Goal: Task Accomplishment & Management: Complete application form

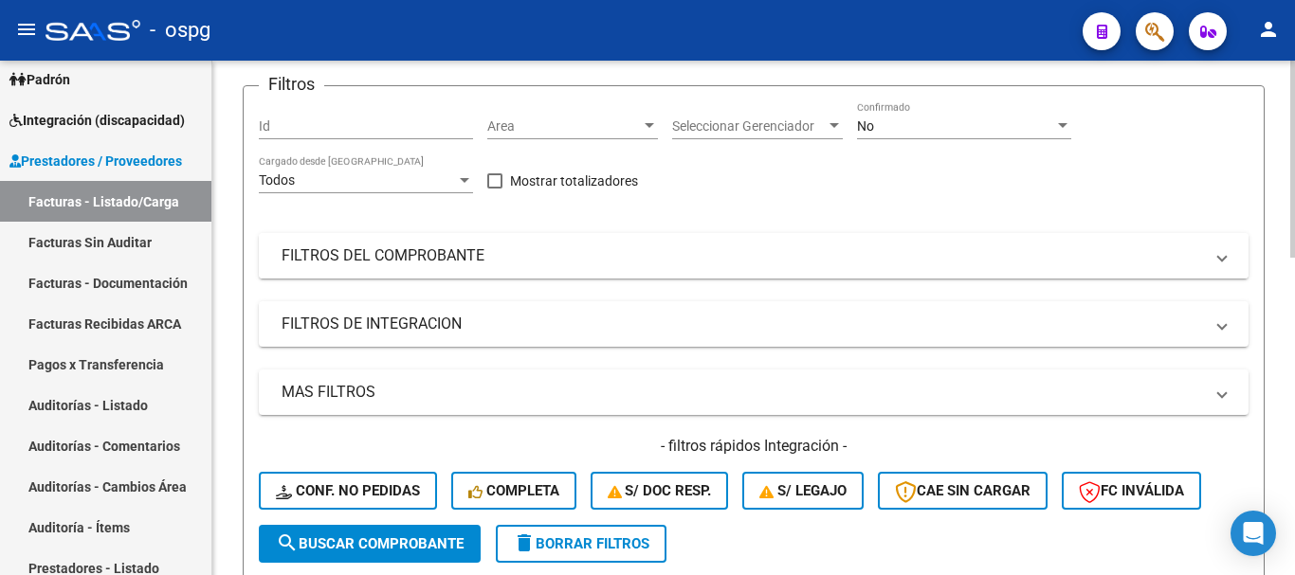
scroll to position [190, 0]
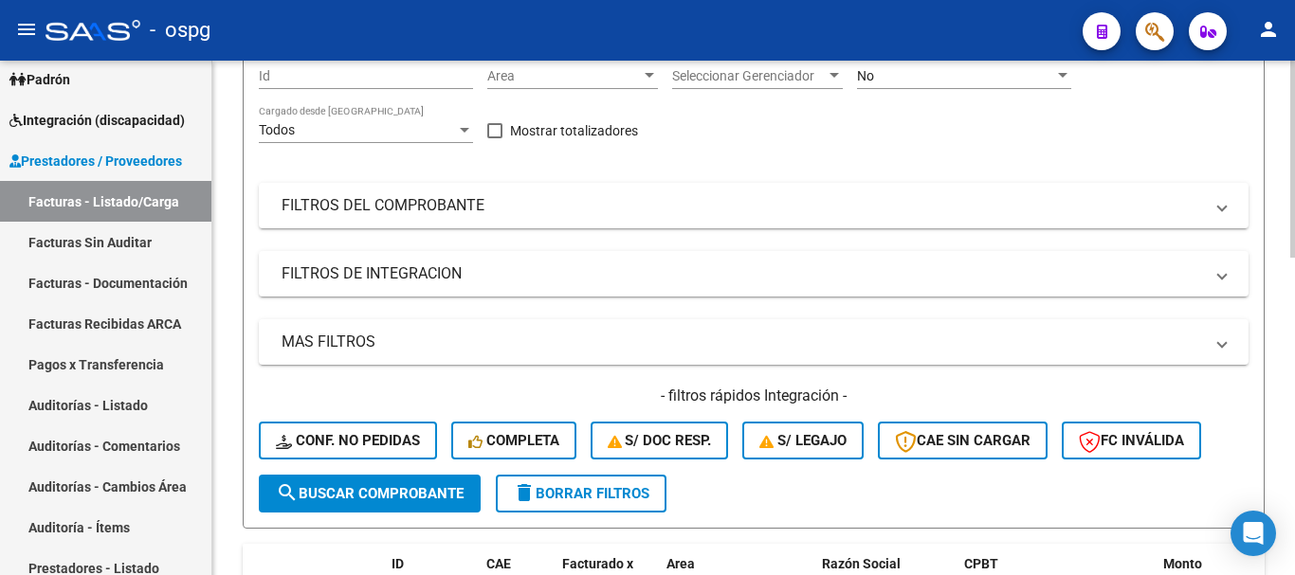
click at [576, 491] on span "delete Borrar Filtros" at bounding box center [581, 493] width 137 height 17
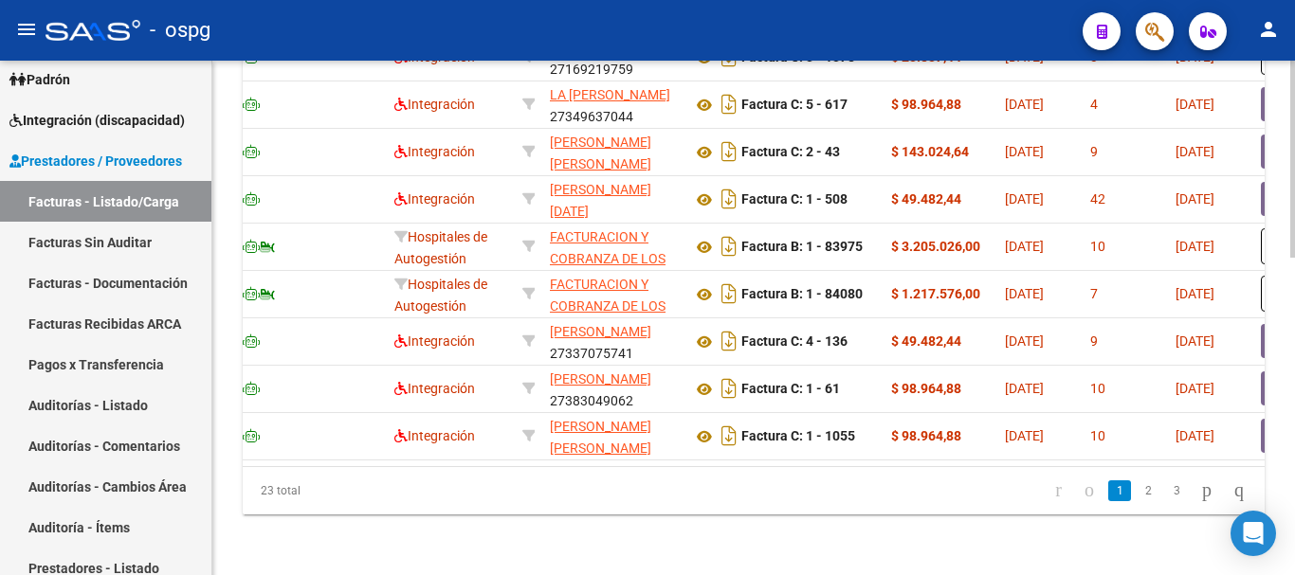
scroll to position [0, 0]
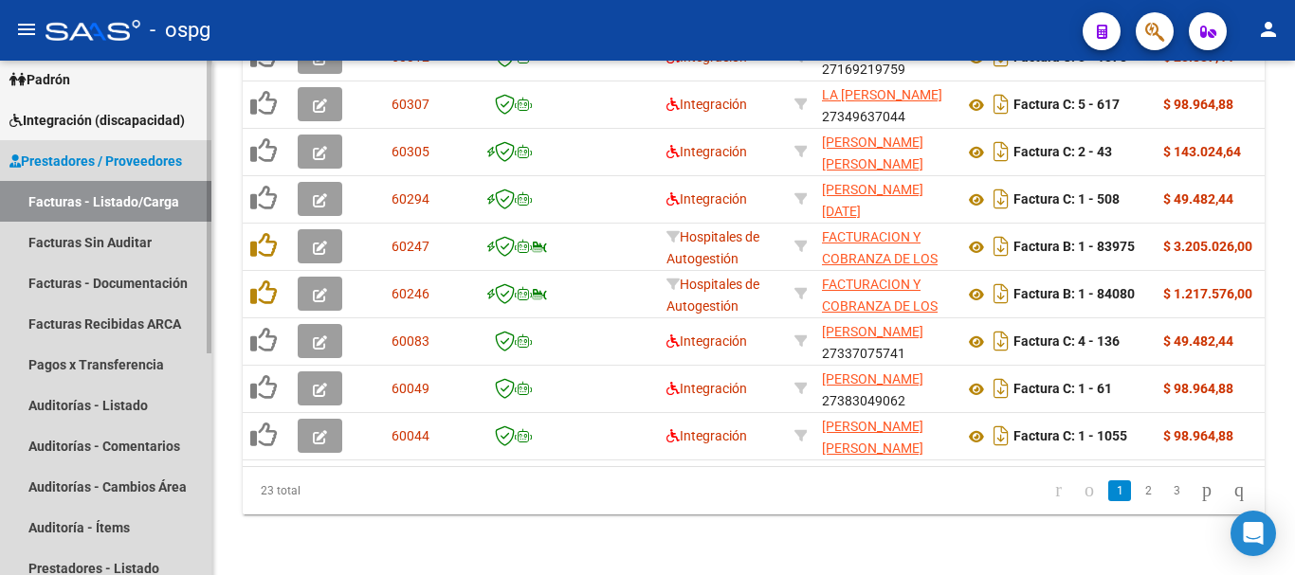
click at [135, 199] on link "Facturas - Listado/Carga" at bounding box center [105, 201] width 211 height 41
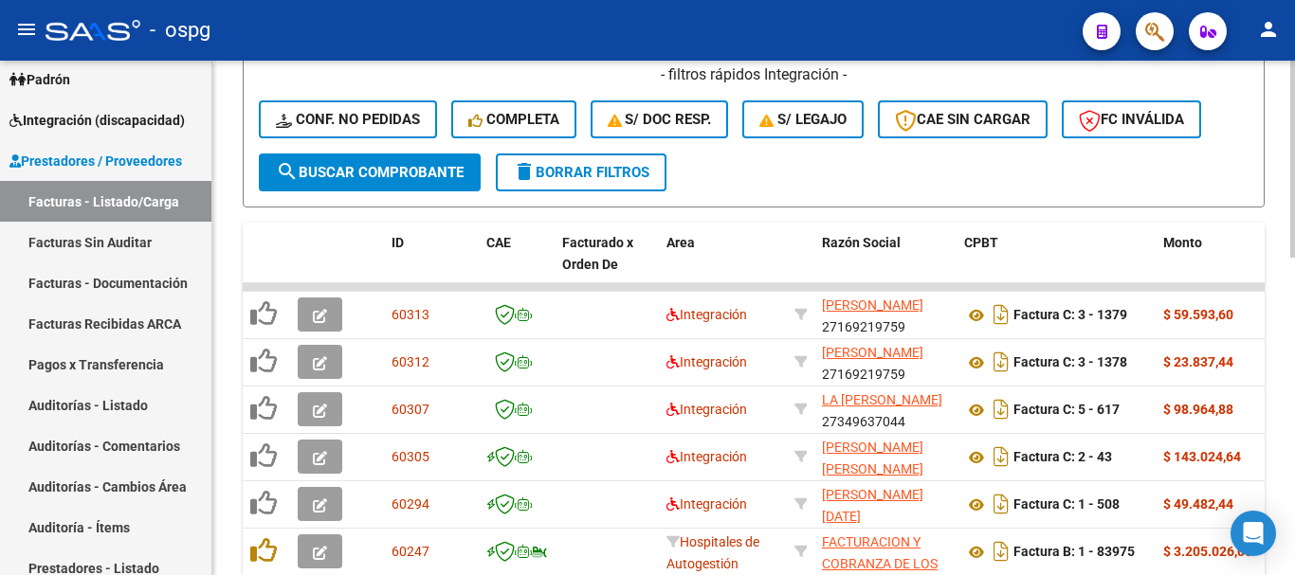
scroll to position [452, 0]
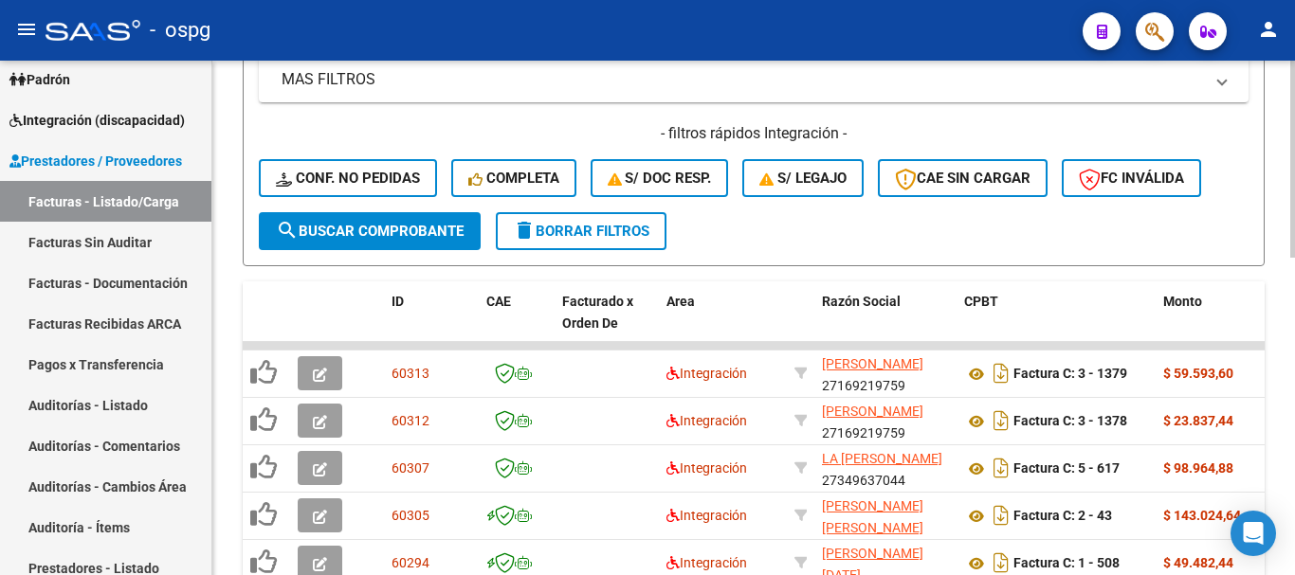
click at [601, 217] on button "delete Borrar Filtros" at bounding box center [581, 231] width 171 height 38
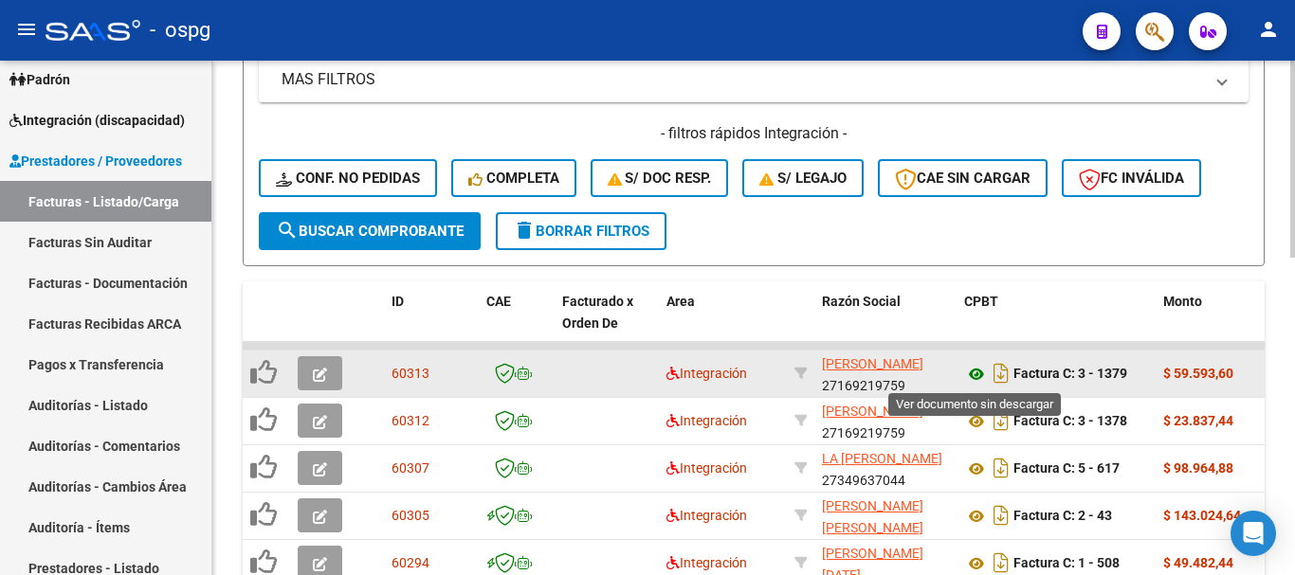
click at [975, 373] on icon at bounding box center [976, 374] width 25 height 23
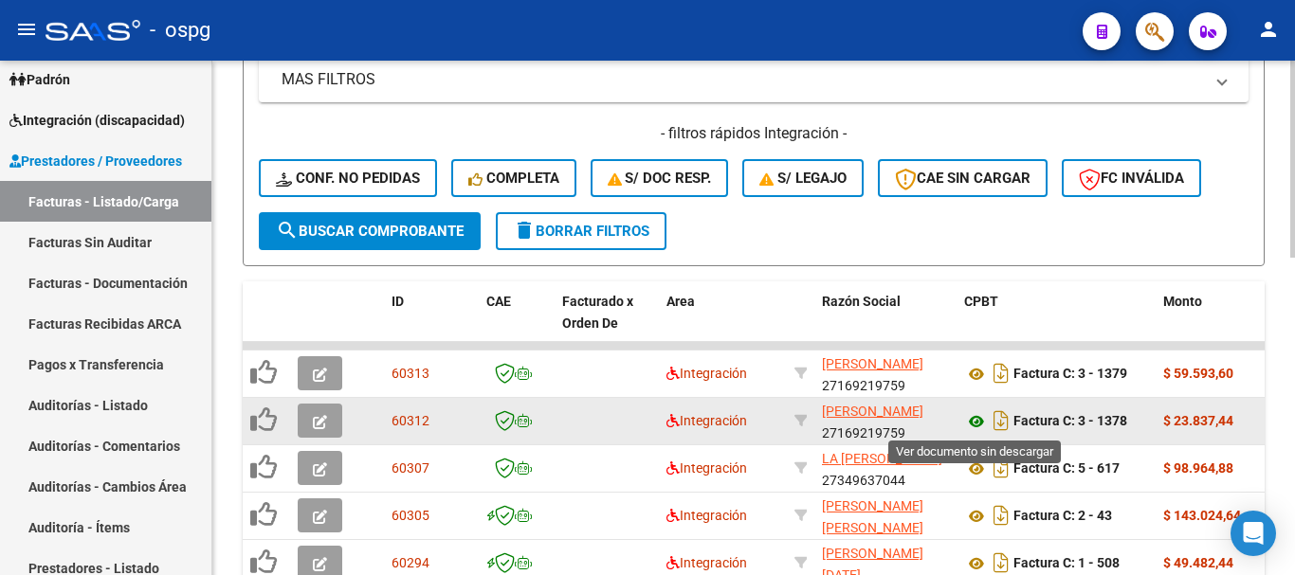
click at [972, 422] on icon at bounding box center [976, 421] width 25 height 23
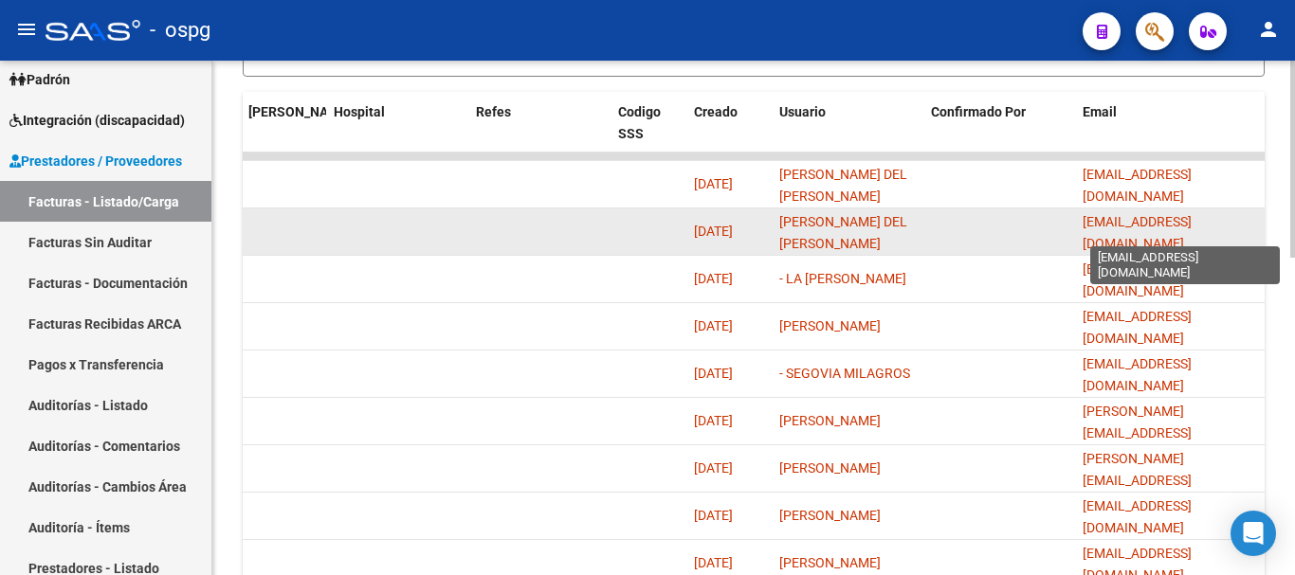
scroll to position [0, 10]
drag, startPoint x: 1252, startPoint y: 229, endPoint x: 1227, endPoint y: 232, distance: 25.8
click at [1192, 232] on span "[EMAIL_ADDRESS][DOMAIN_NAME]" at bounding box center [1137, 232] width 109 height 37
drag, startPoint x: 1255, startPoint y: 225, endPoint x: 1236, endPoint y: 236, distance: 22.1
click at [1192, 235] on span "[EMAIL_ADDRESS][DOMAIN_NAME]" at bounding box center [1137, 232] width 109 height 37
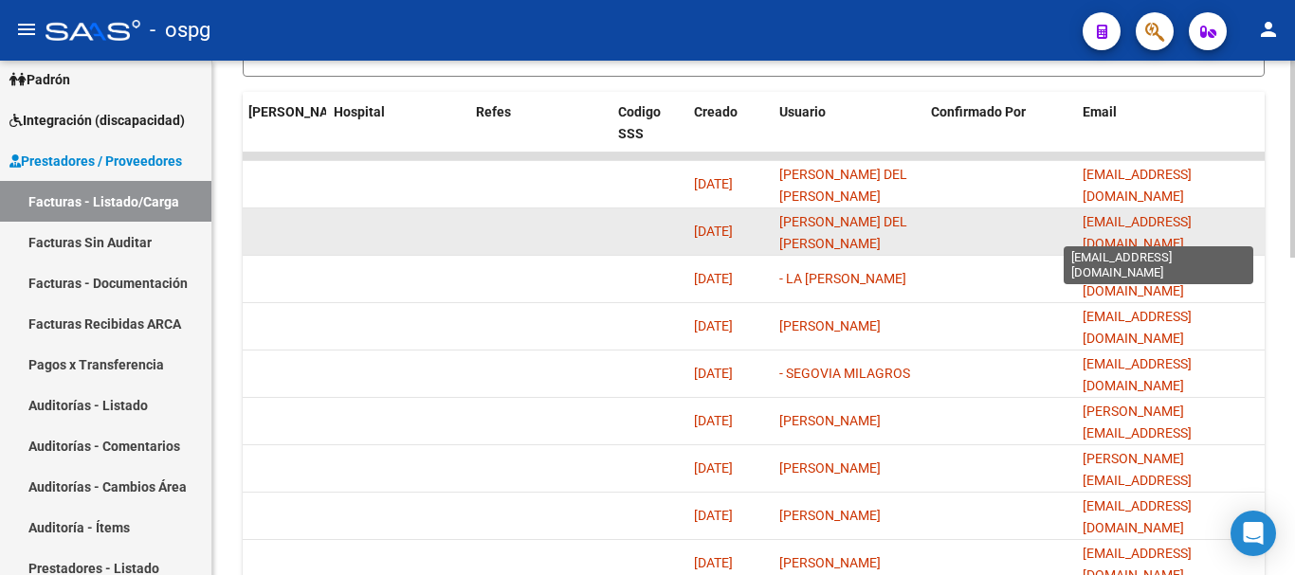
scroll to position [0, 52]
drag, startPoint x: 1257, startPoint y: 237, endPoint x: 1206, endPoint y: 246, distance: 51.9
click at [1206, 246] on datatable-body-cell "[EMAIL_ADDRESS][DOMAIN_NAME]" at bounding box center [1170, 232] width 190 height 46
click at [1192, 233] on span "[EMAIL_ADDRESS][DOMAIN_NAME]" at bounding box center [1137, 232] width 109 height 37
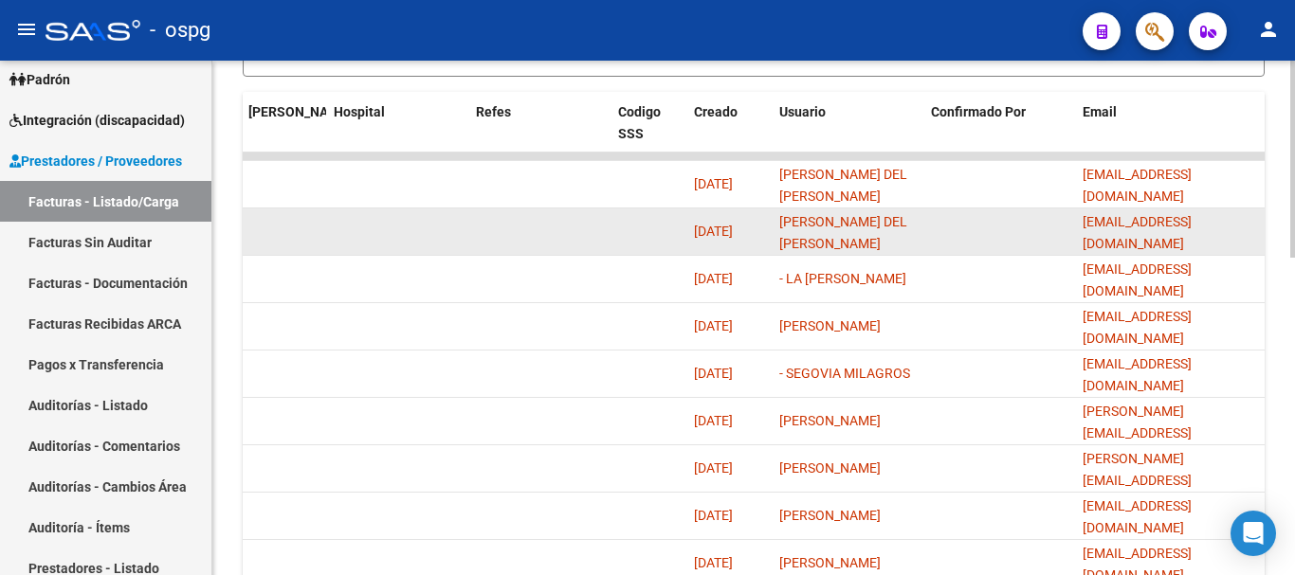
click at [1261, 234] on datatable-body-cell "[EMAIL_ADDRESS][DOMAIN_NAME]" at bounding box center [1170, 232] width 190 height 46
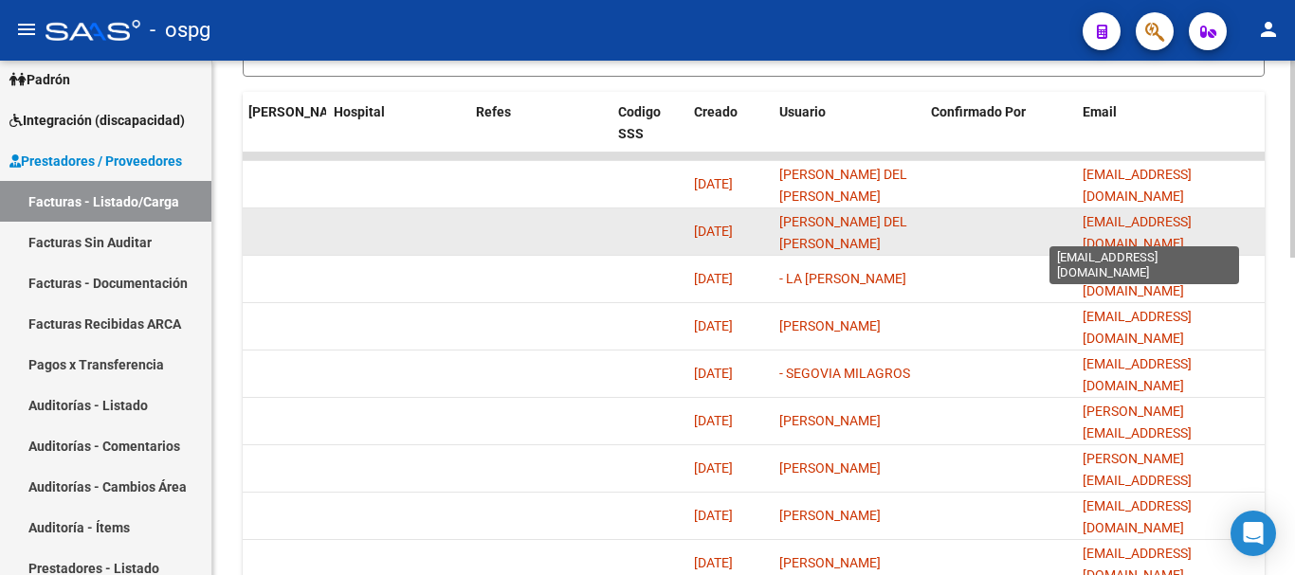
scroll to position [0, 0]
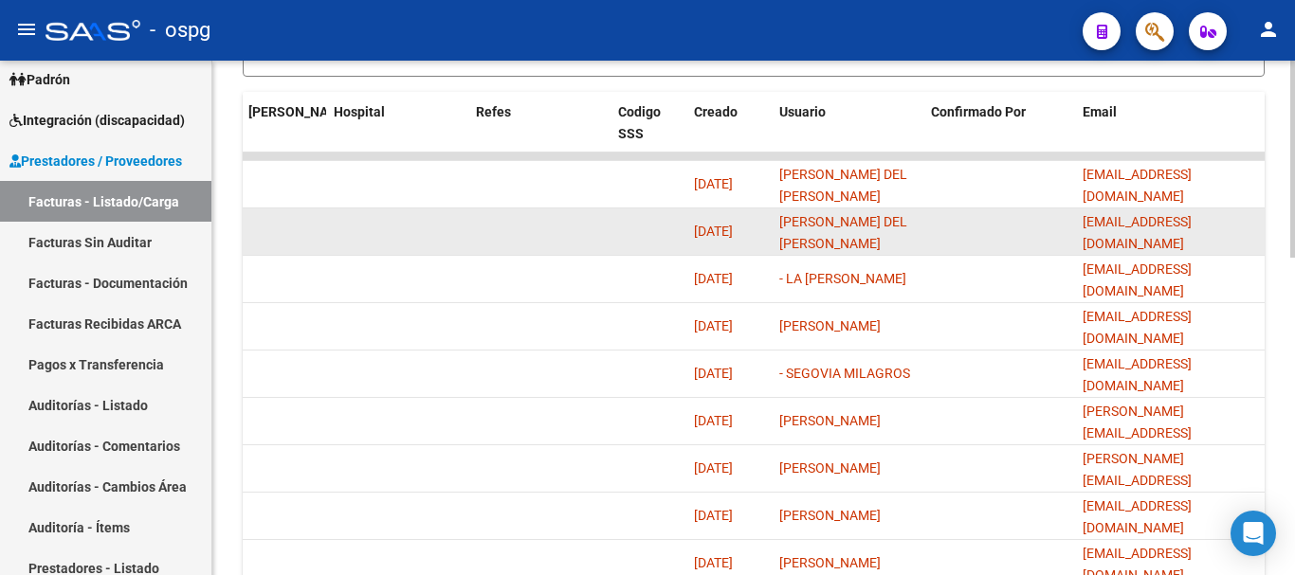
drag, startPoint x: 1258, startPoint y: 228, endPoint x: 1060, endPoint y: 235, distance: 198.2
copy span "[EMAIL_ADDRESS][DOMAIN_NAME]"
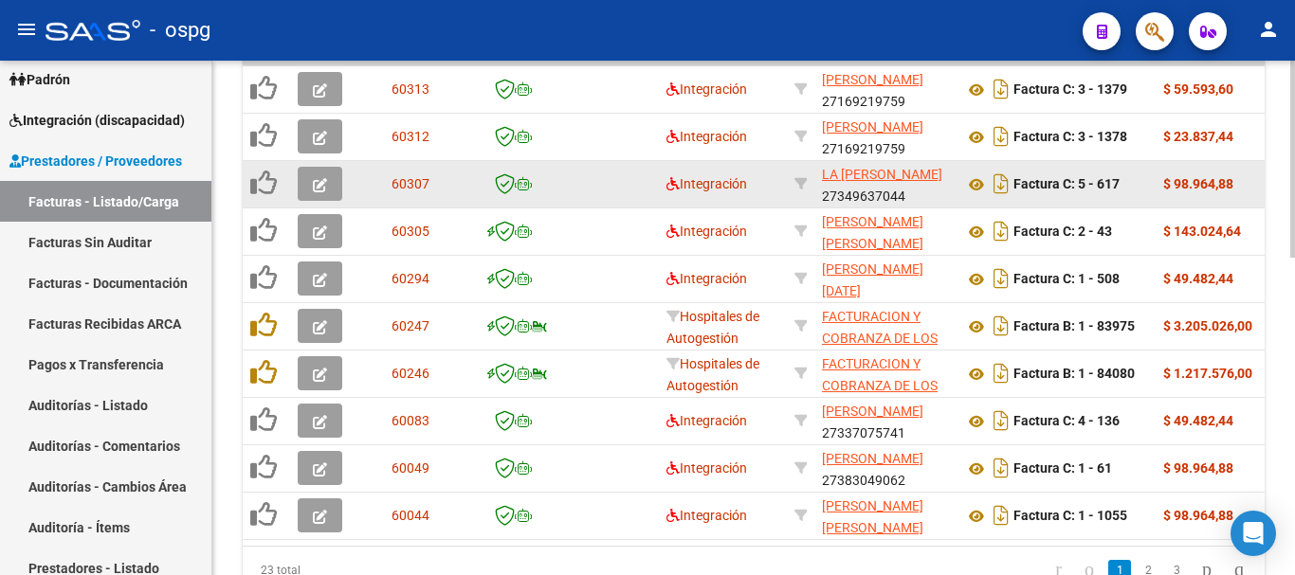
click at [319, 191] on icon "button" at bounding box center [320, 185] width 14 height 14
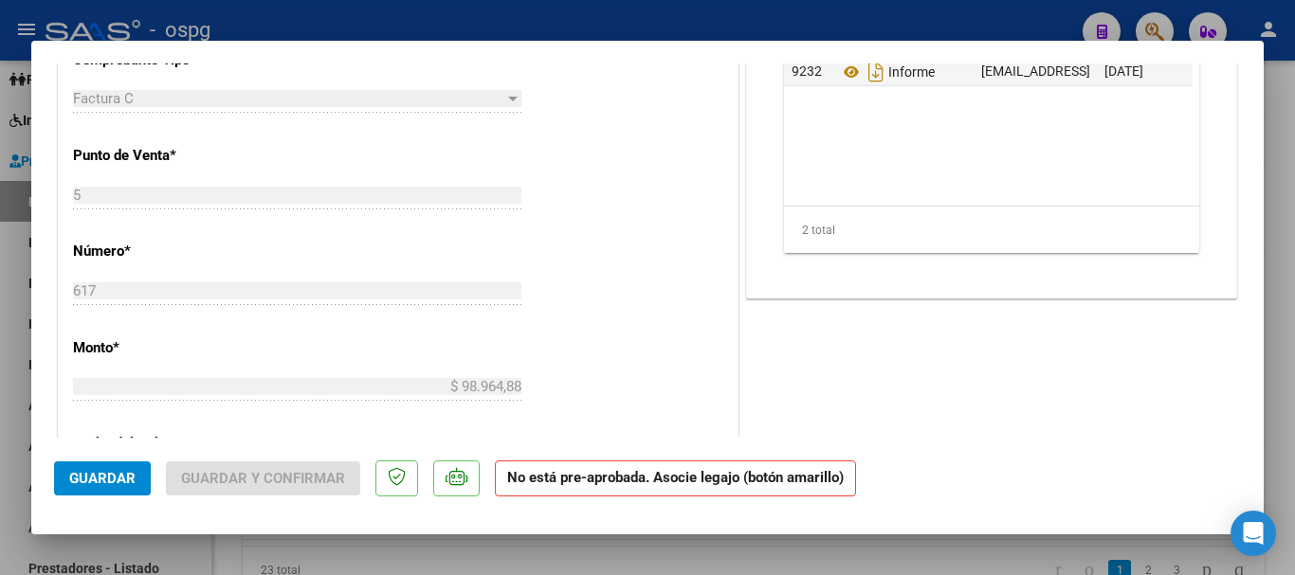
scroll to position [758, 0]
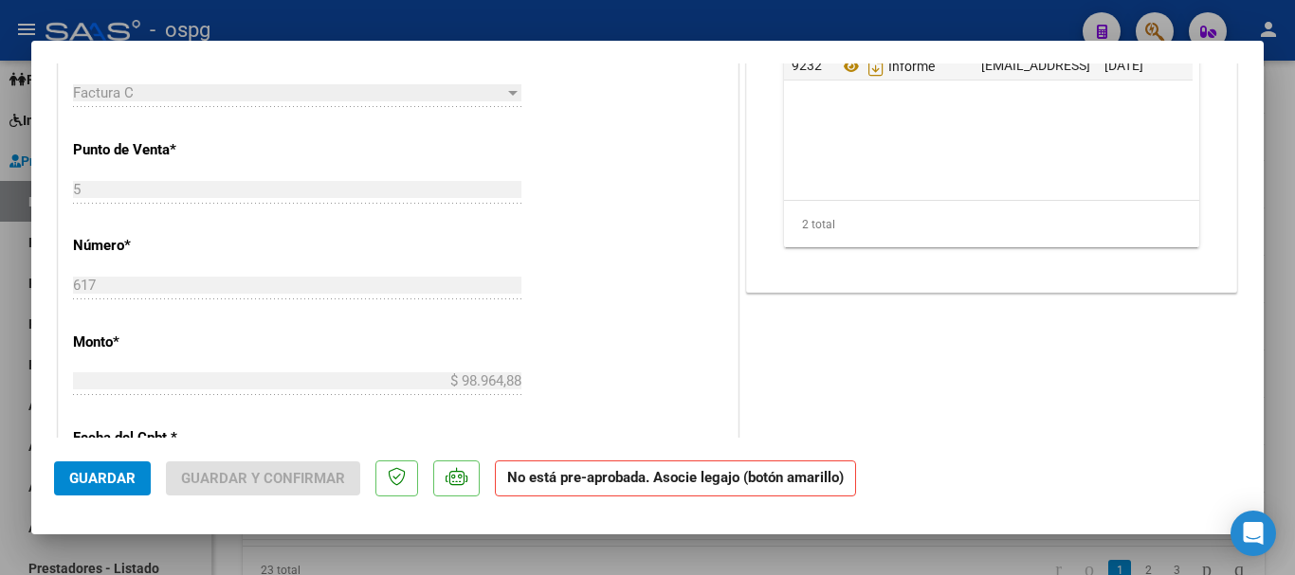
click at [1283, 465] on div at bounding box center [647, 287] width 1295 height 575
type input "$ 0,00"
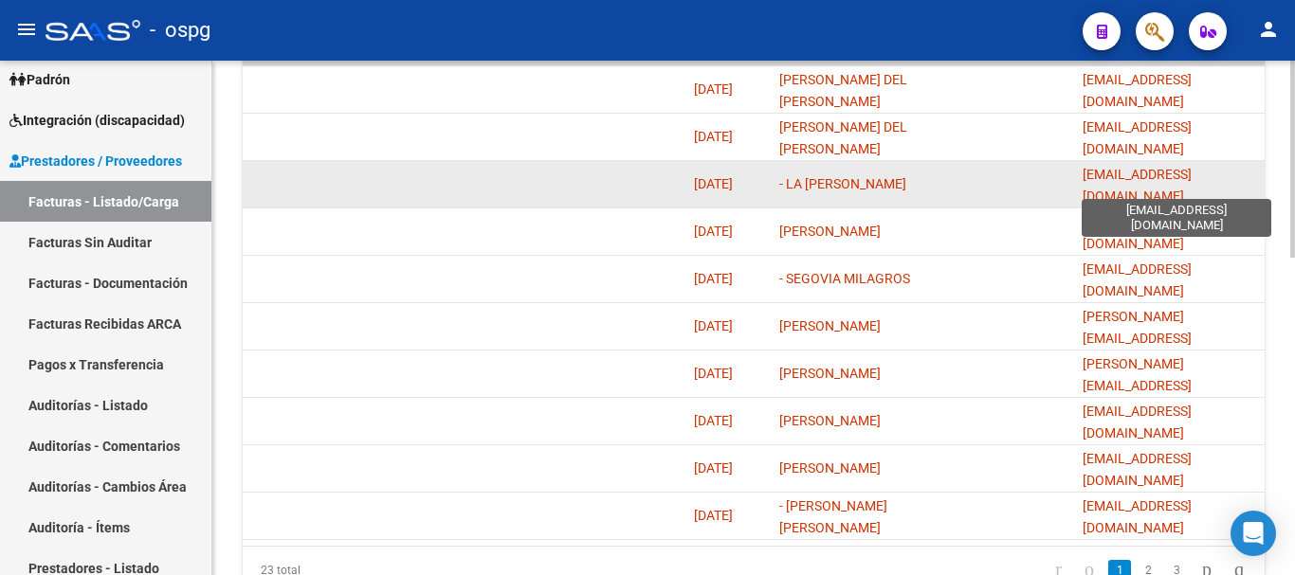
scroll to position [0, 11]
drag, startPoint x: 1253, startPoint y: 187, endPoint x: 1200, endPoint y: 186, distance: 53.1
click at [1192, 186] on span "[EMAIL_ADDRESS][DOMAIN_NAME]" at bounding box center [1137, 185] width 109 height 37
click at [1263, 179] on datatable-body-cell "[EMAIL_ADDRESS][DOMAIN_NAME]" at bounding box center [1170, 184] width 190 height 46
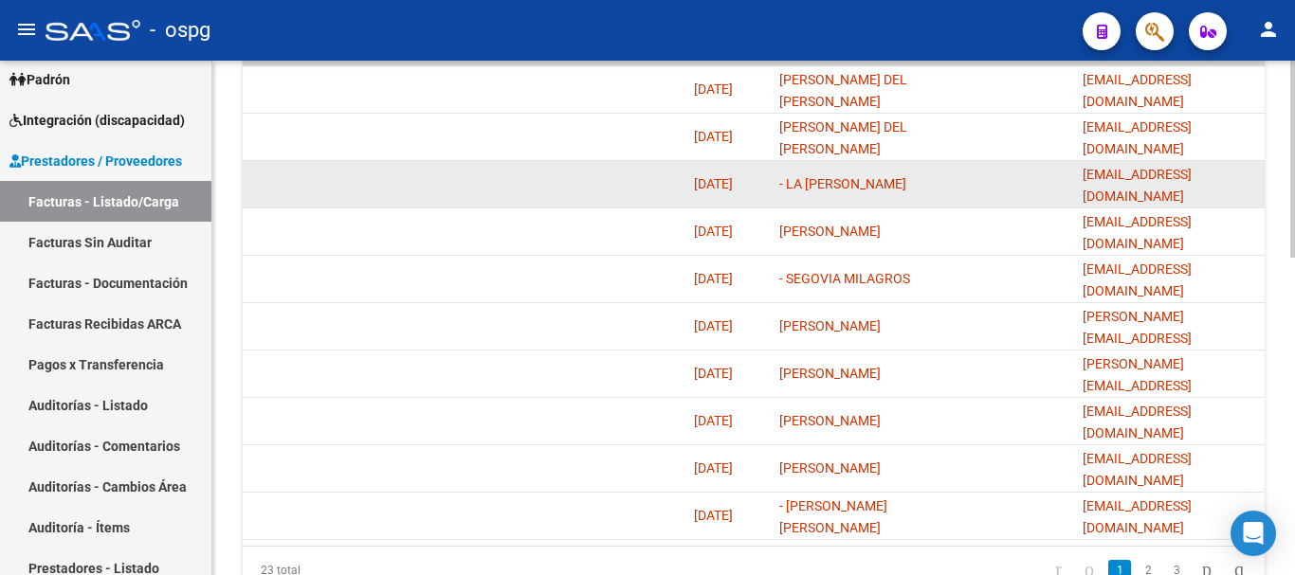
drag, startPoint x: 1262, startPoint y: 179, endPoint x: 1071, endPoint y: 188, distance: 190.7
copy span "[EMAIL_ADDRESS][DOMAIN_NAME]"
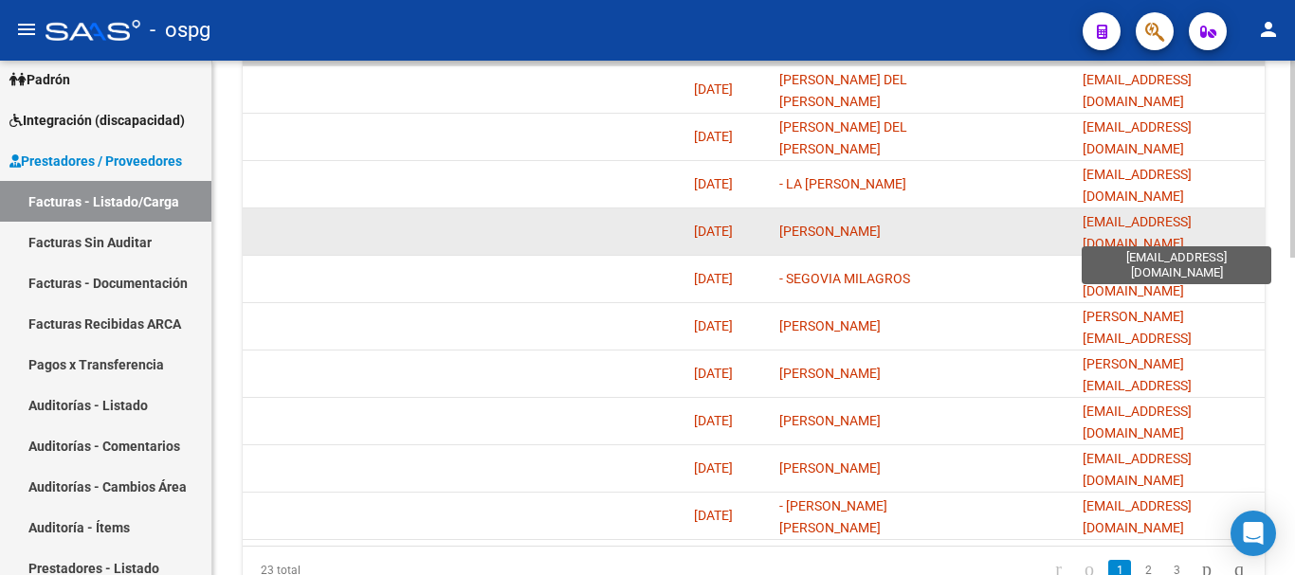
scroll to position [0, 9]
drag, startPoint x: 1252, startPoint y: 229, endPoint x: 1241, endPoint y: 231, distance: 11.5
click at [1192, 230] on span "[EMAIL_ADDRESS][DOMAIN_NAME]" at bounding box center [1137, 232] width 109 height 37
click at [1257, 233] on datatable-body-cell "[EMAIL_ADDRESS][DOMAIN_NAME]" at bounding box center [1170, 232] width 190 height 46
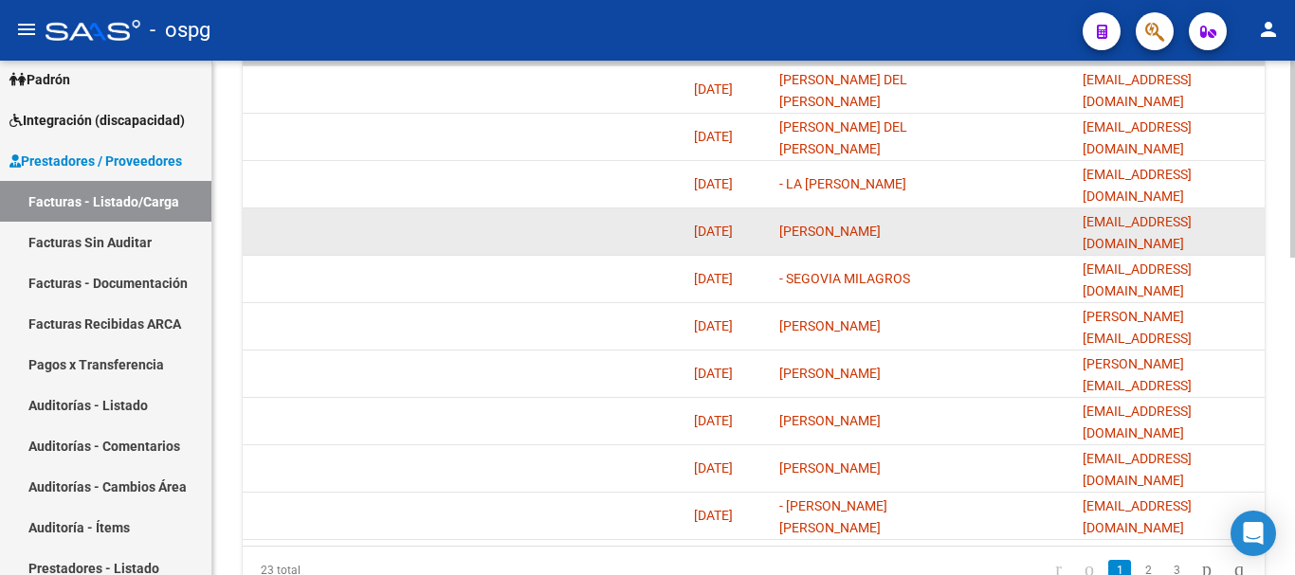
drag, startPoint x: 1260, startPoint y: 228, endPoint x: 1011, endPoint y: 229, distance: 249.3
copy span "[EMAIL_ADDRESS][DOMAIN_NAME]"
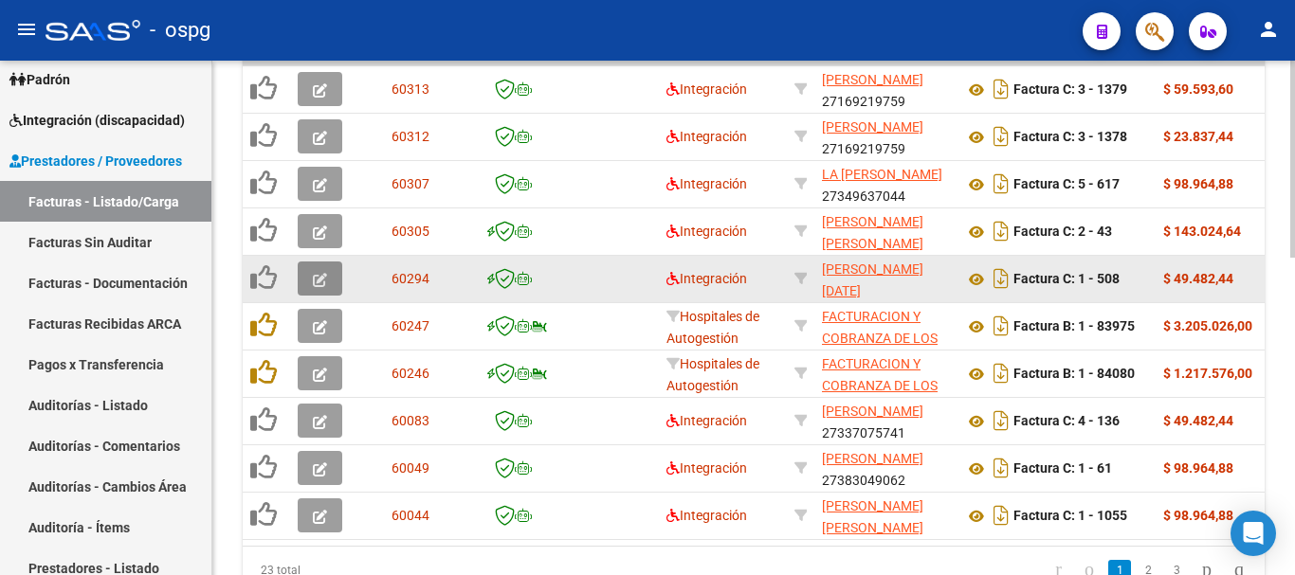
click at [319, 283] on icon "button" at bounding box center [320, 280] width 14 height 14
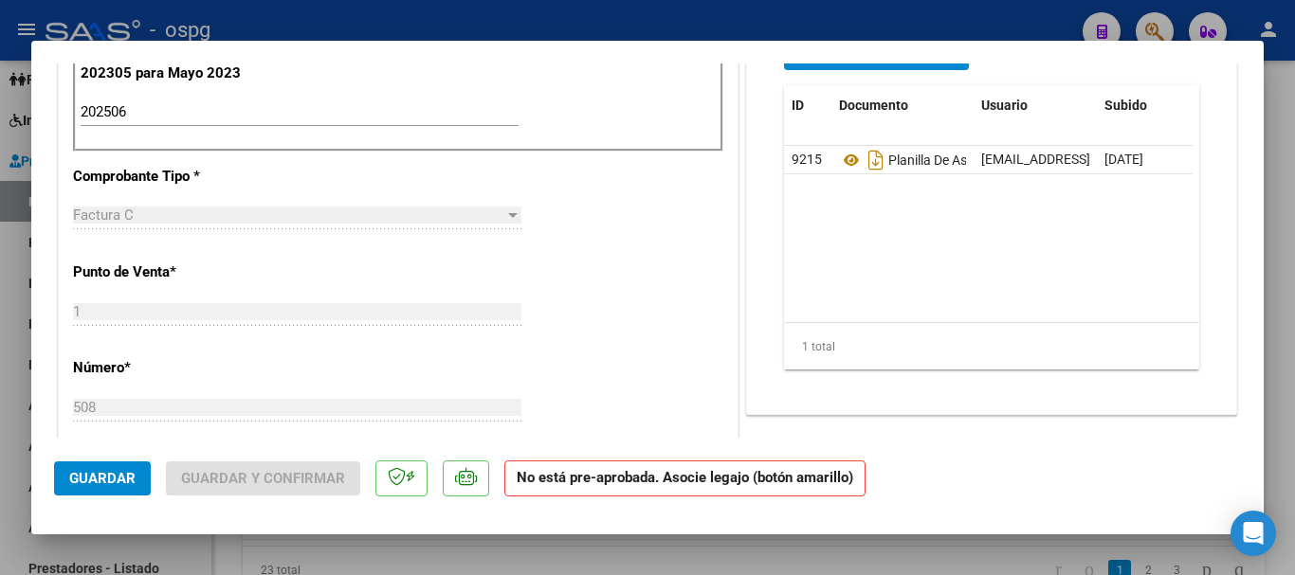
scroll to position [664, 0]
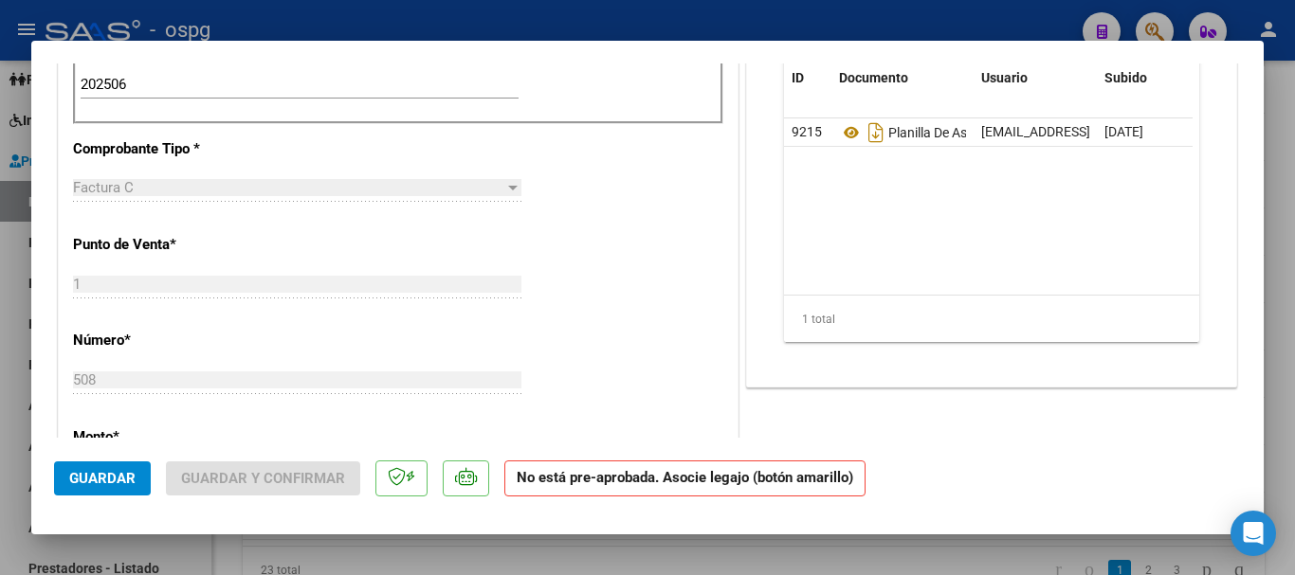
click at [1287, 414] on div at bounding box center [647, 287] width 1295 height 575
type input "$ 0,00"
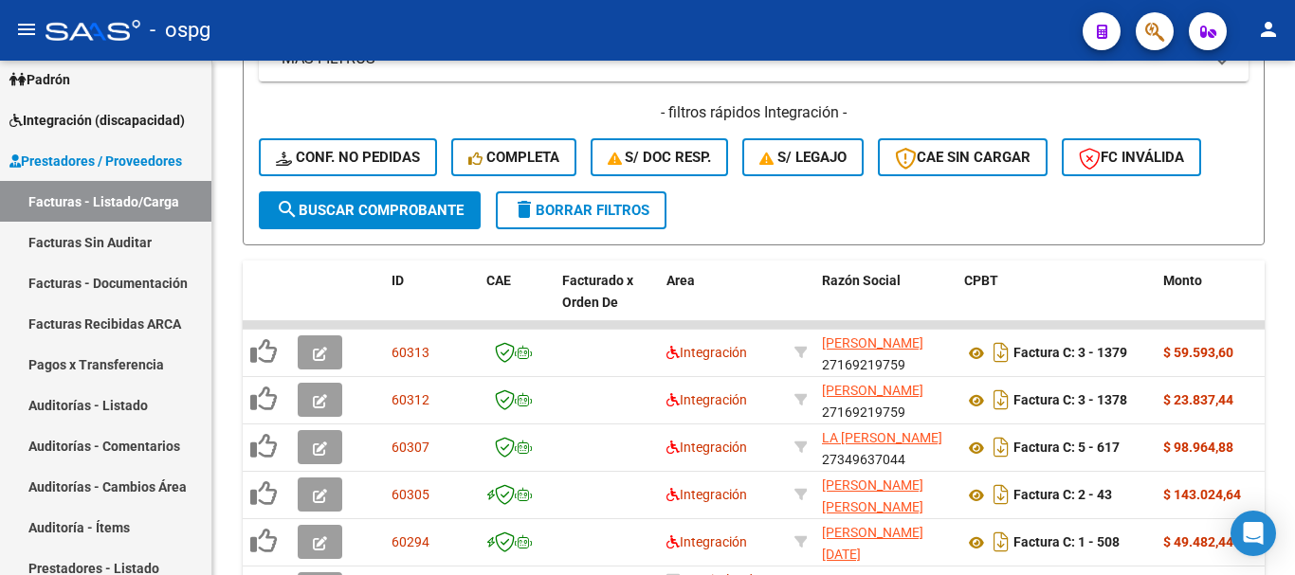
scroll to position [452, 0]
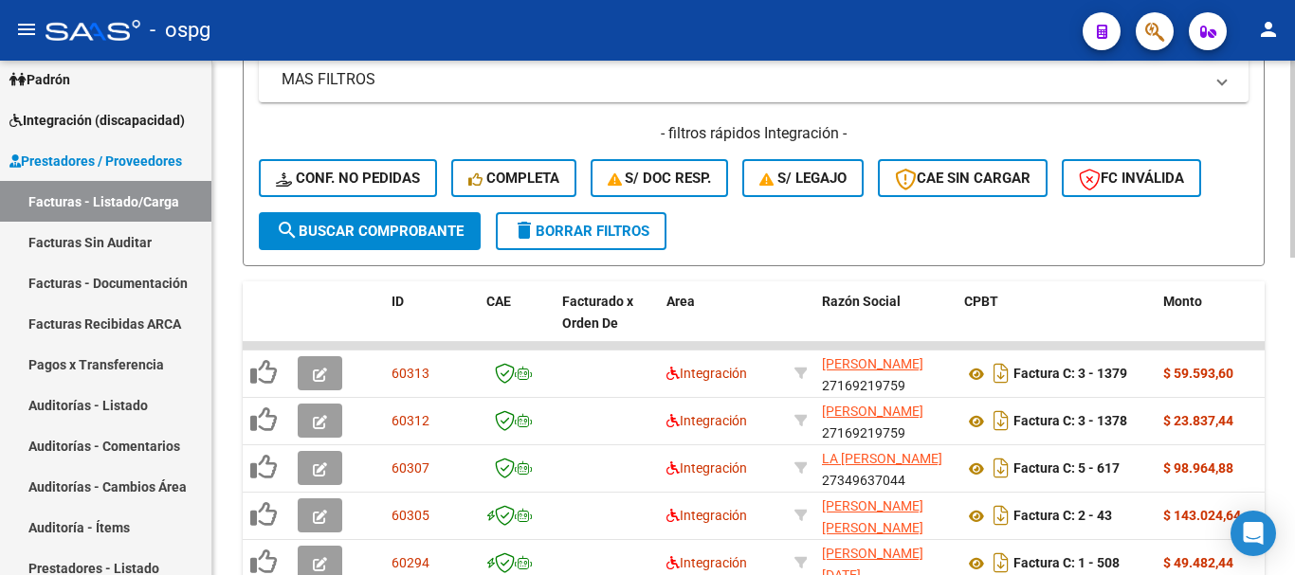
click at [620, 230] on span "delete Borrar Filtros" at bounding box center [581, 231] width 137 height 17
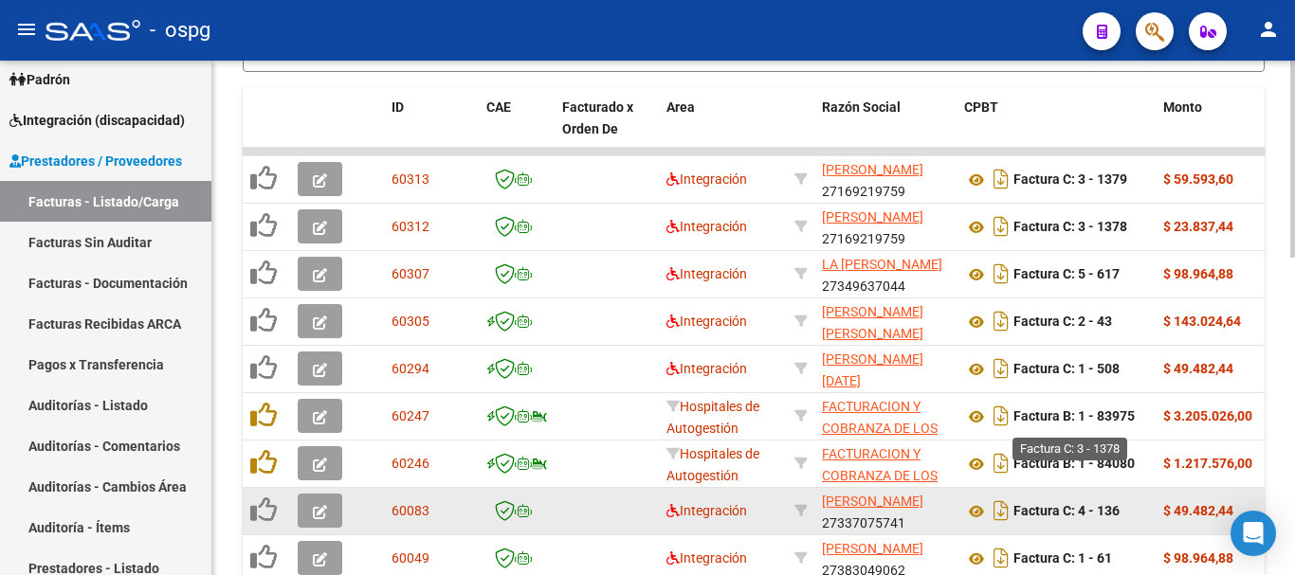
scroll to position [831, 0]
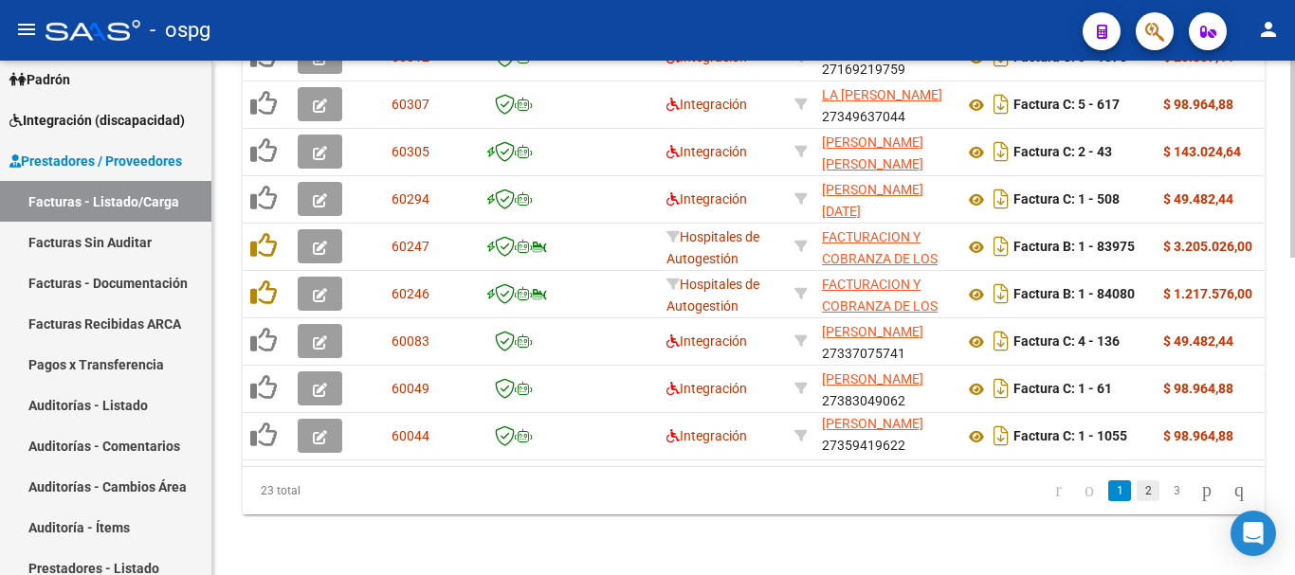
click at [1137, 500] on link "2" at bounding box center [1148, 491] width 23 height 21
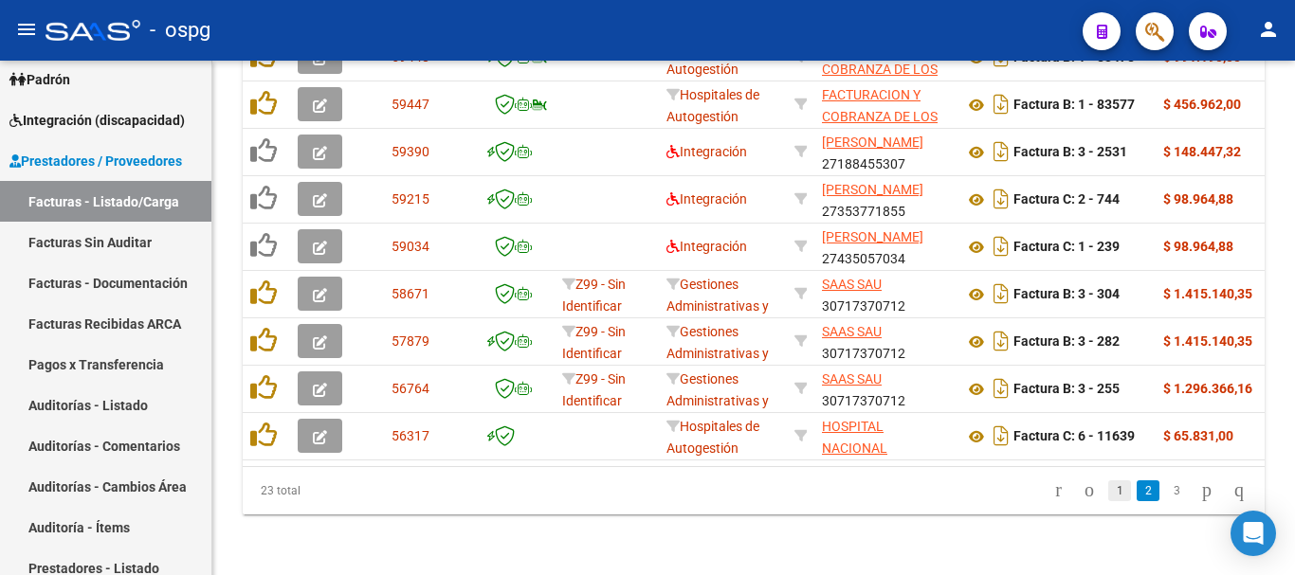
click at [1108, 497] on link "1" at bounding box center [1119, 491] width 23 height 21
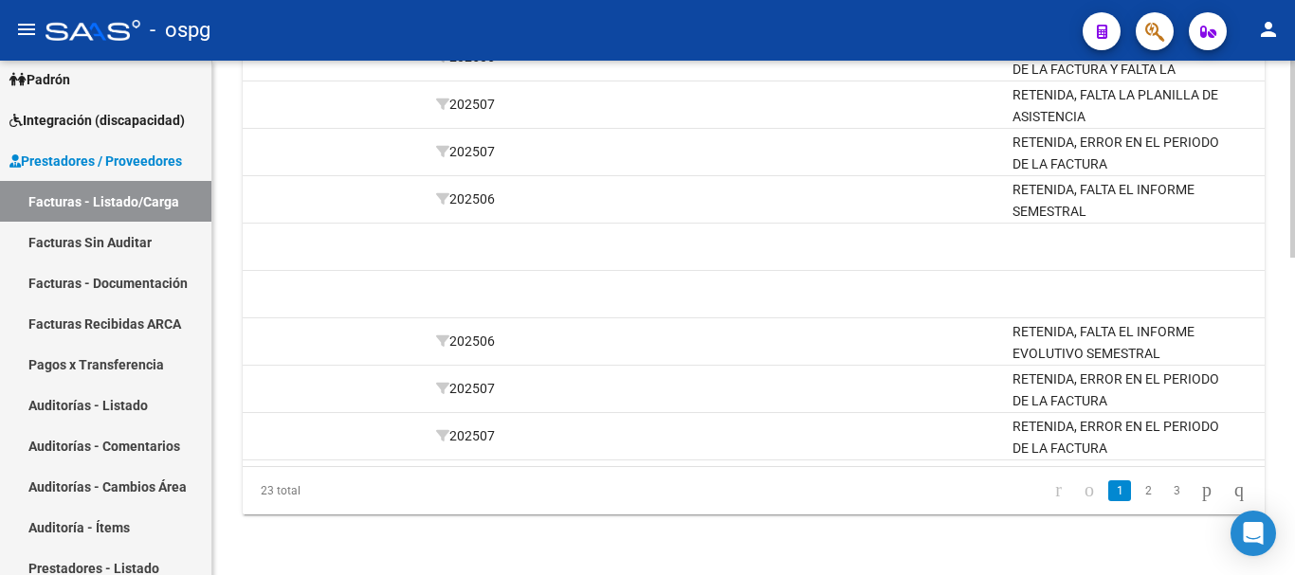
scroll to position [0, 0]
